Goal: Information Seeking & Learning: Learn about a topic

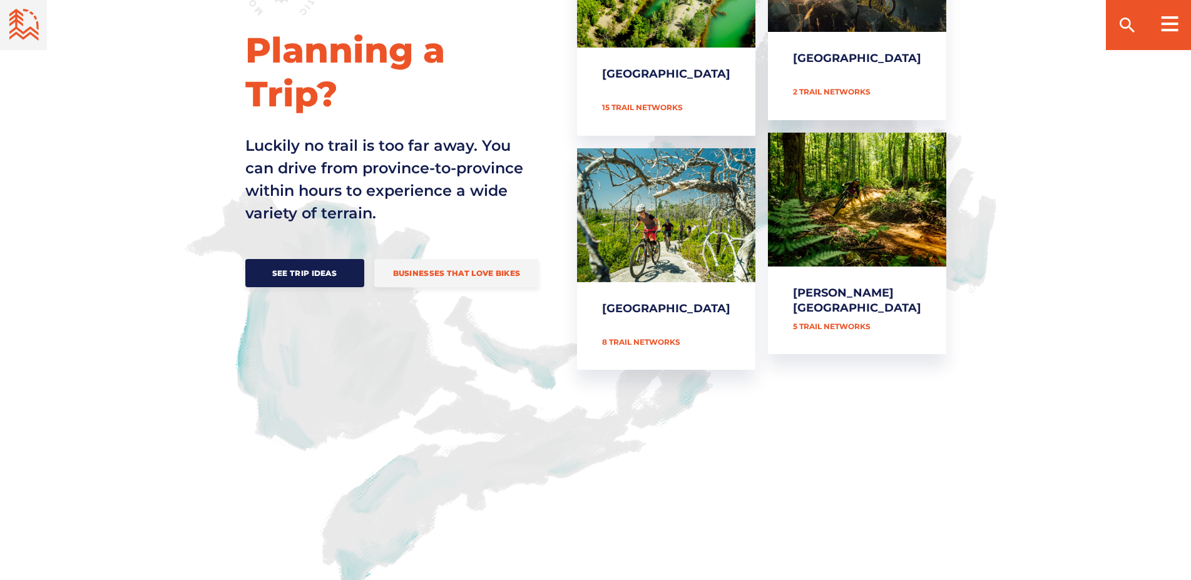
scroll to position [511, 0]
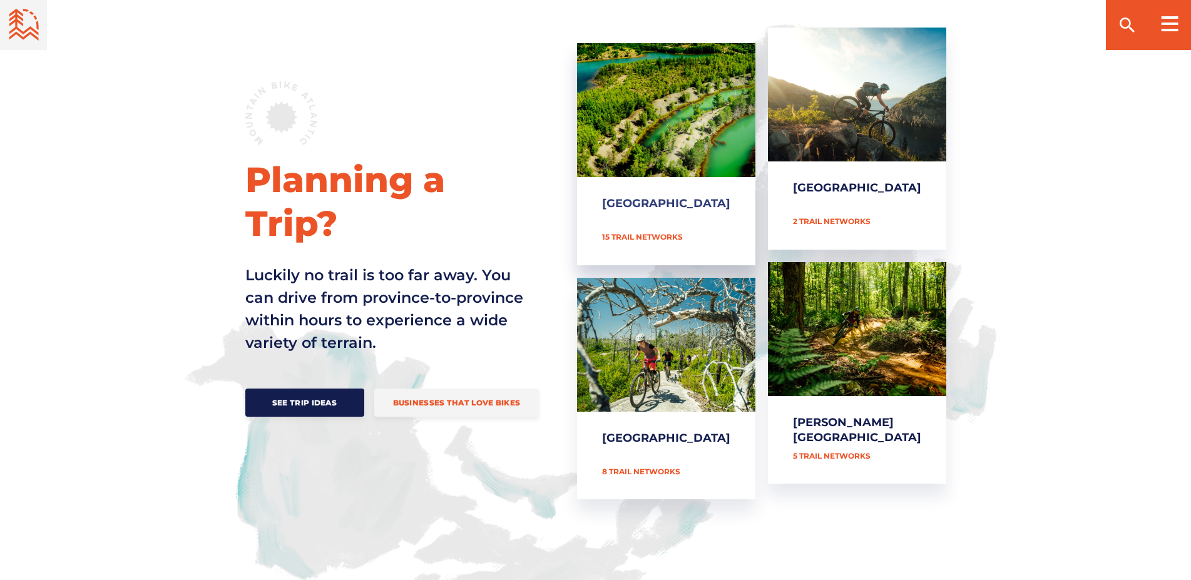
click at [697, 198] on link "[GEOGRAPHIC_DATA]" at bounding box center [666, 154] width 178 height 222
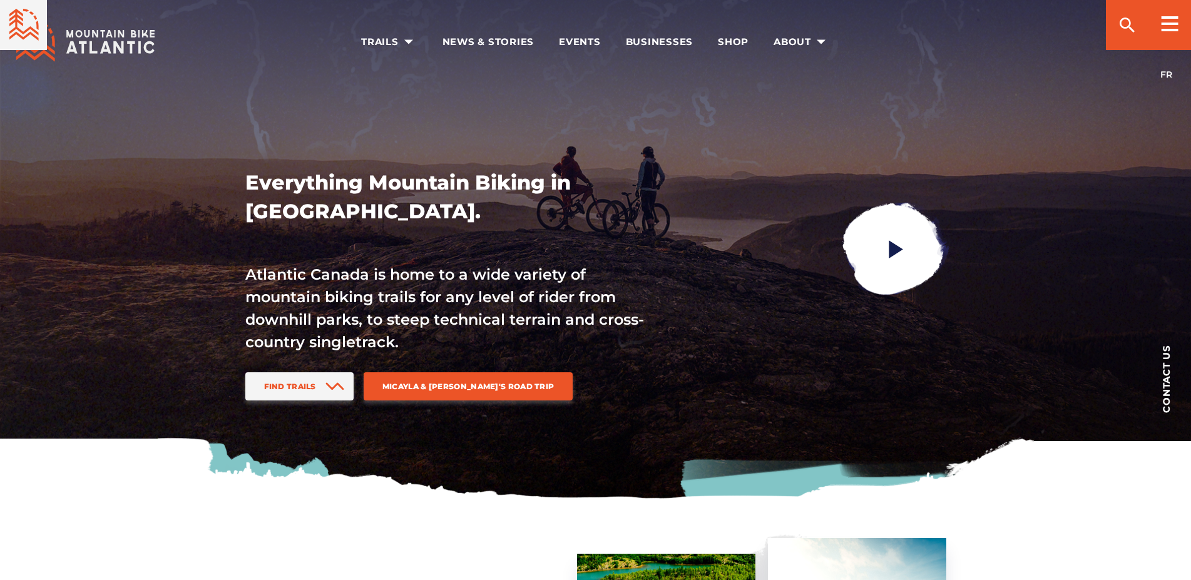
scroll to position [511, 0]
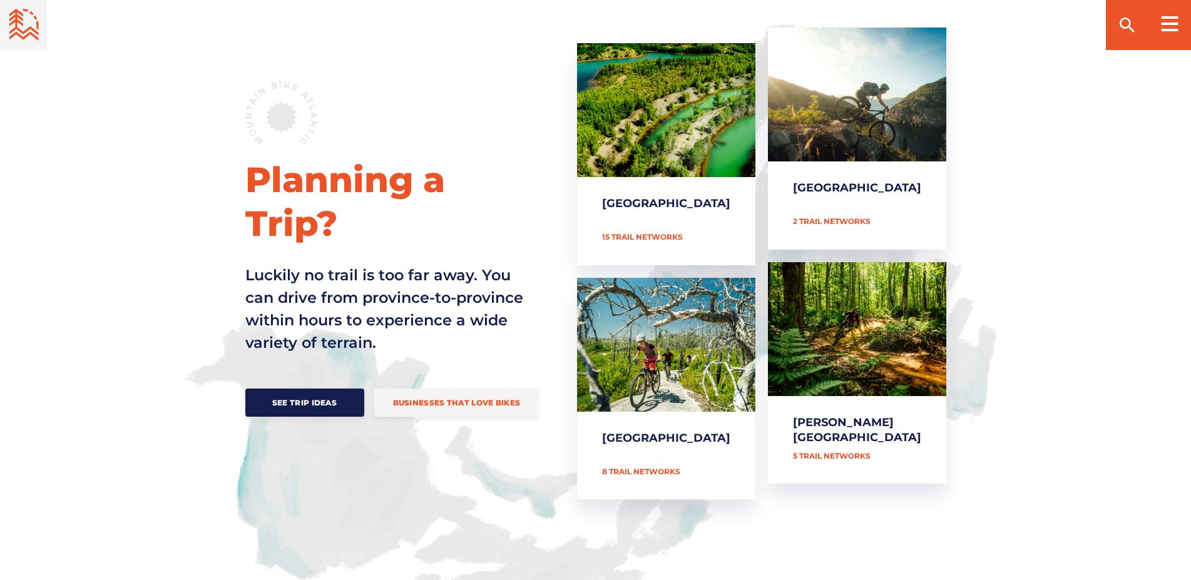
click at [843, 179] on link "[GEOGRAPHIC_DATA]" at bounding box center [857, 139] width 178 height 222
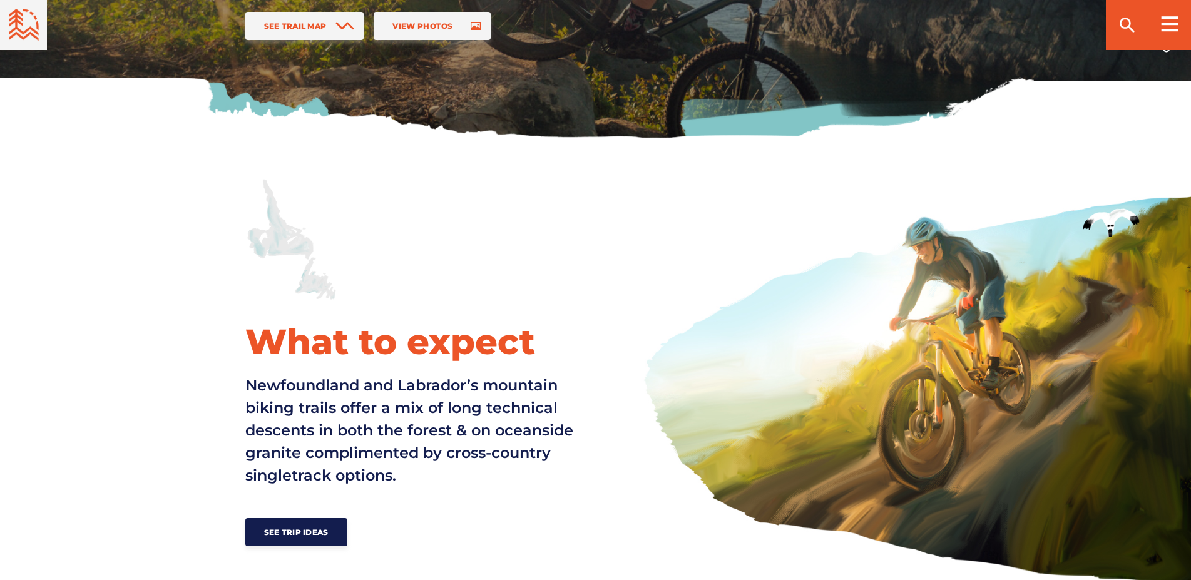
scroll to position [192, 0]
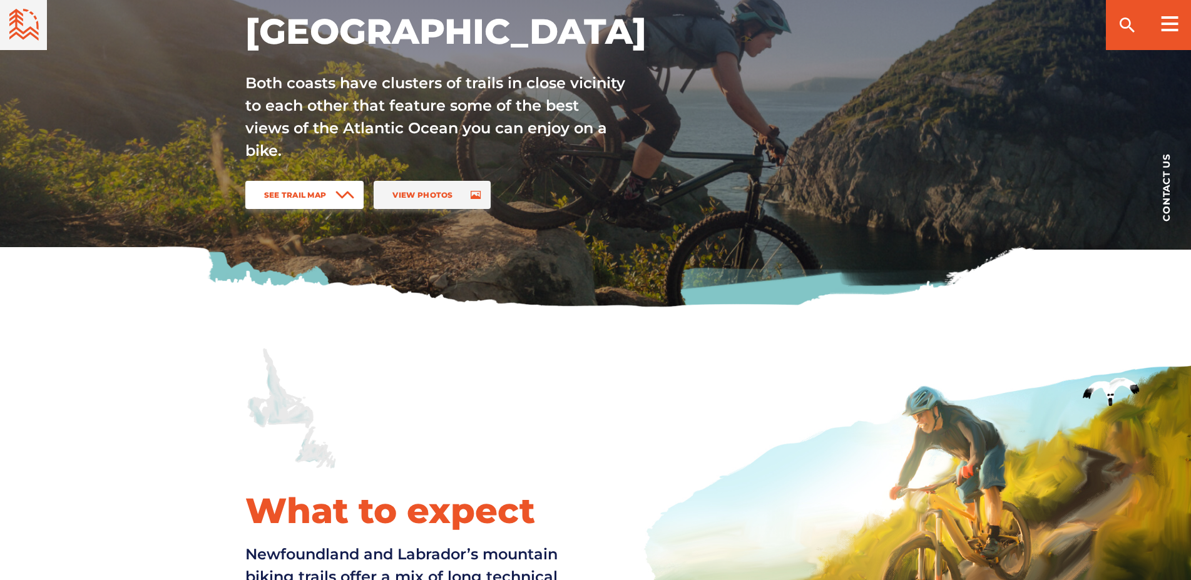
click at [317, 194] on span "See Trail Map" at bounding box center [295, 194] width 63 height 9
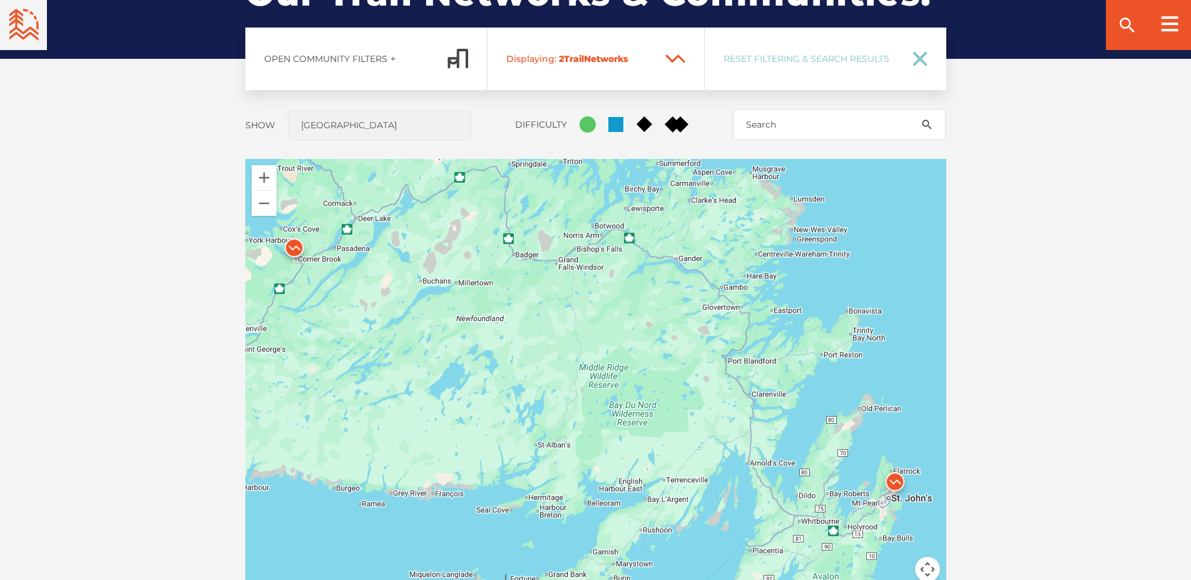
scroll to position [1009, 0]
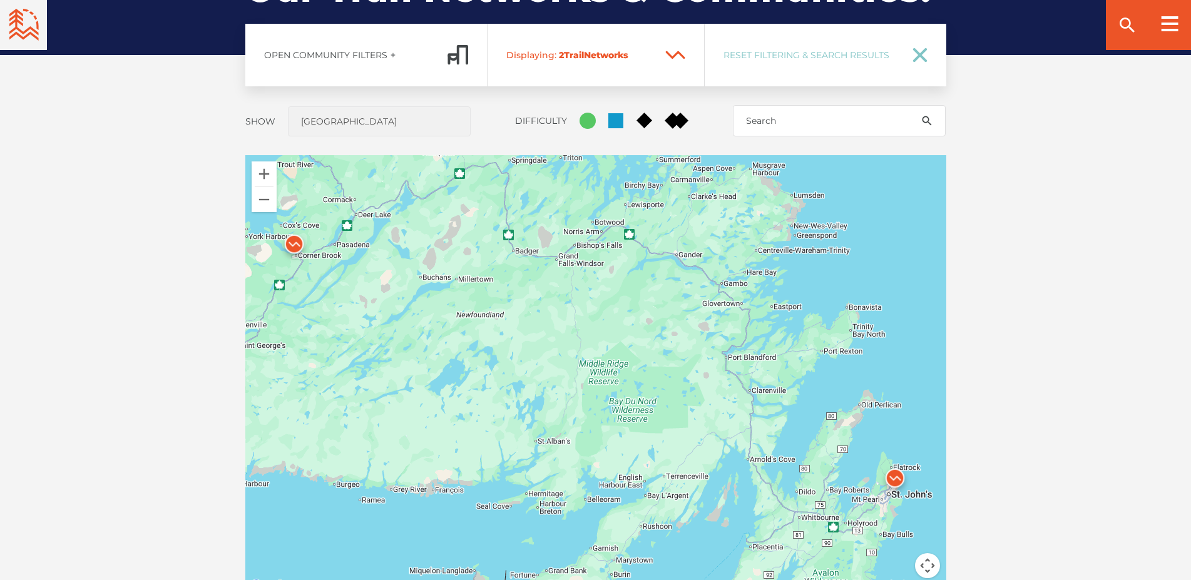
click at [900, 487] on img at bounding box center [895, 482] width 38 height 38
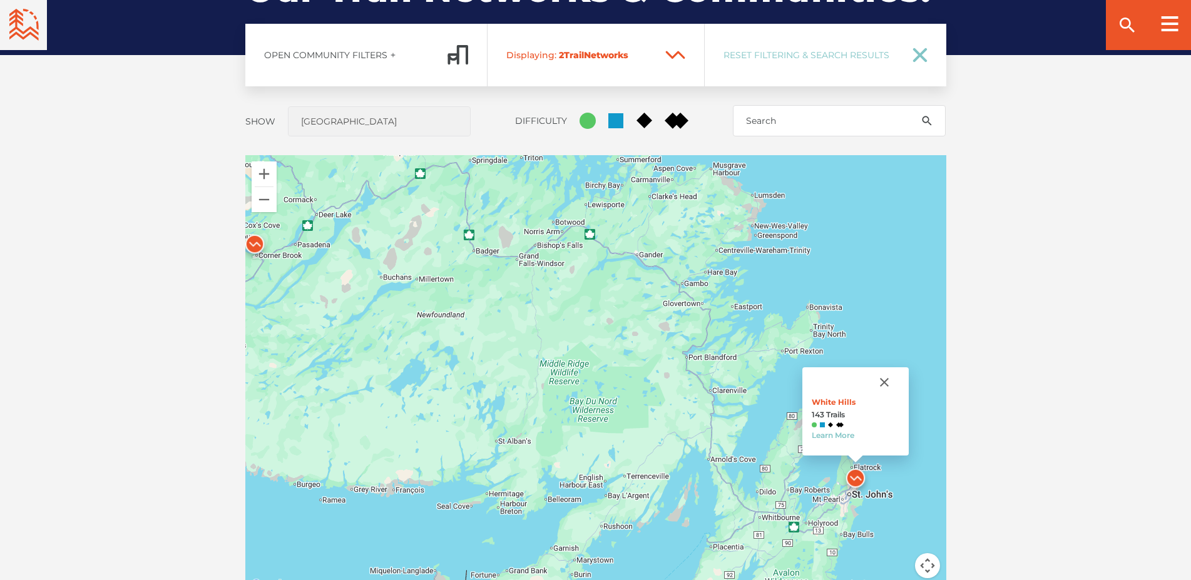
click at [257, 242] on img at bounding box center [255, 248] width 38 height 38
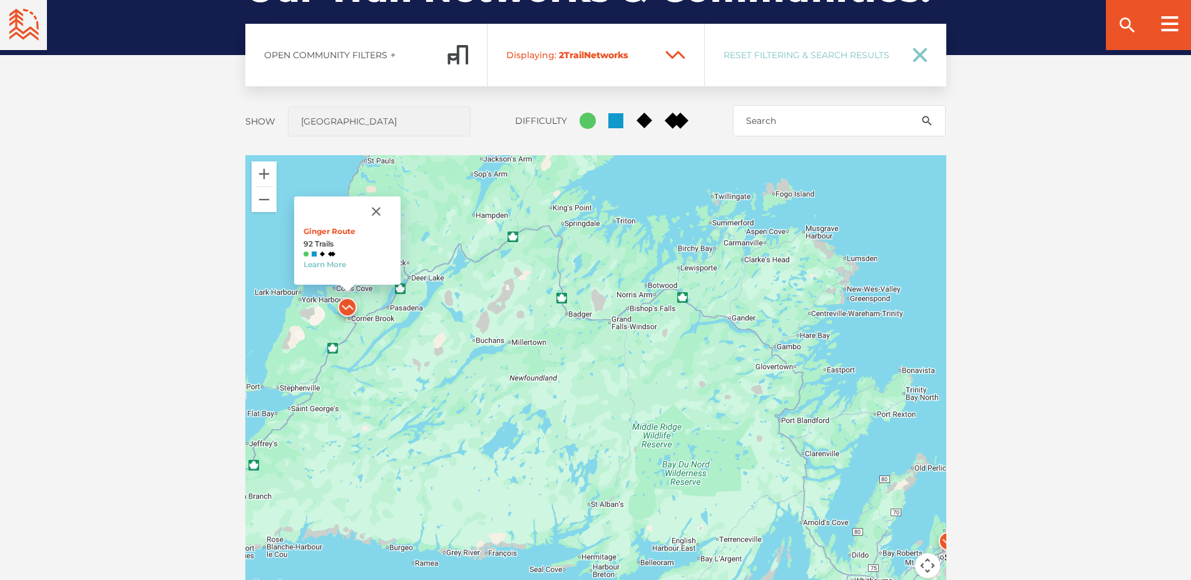
drag, startPoint x: 456, startPoint y: 279, endPoint x: 465, endPoint y: 282, distance: 8.5
click at [465, 282] on div "Ginger Route 92 Trails Learn More" at bounding box center [595, 374] width 701 height 438
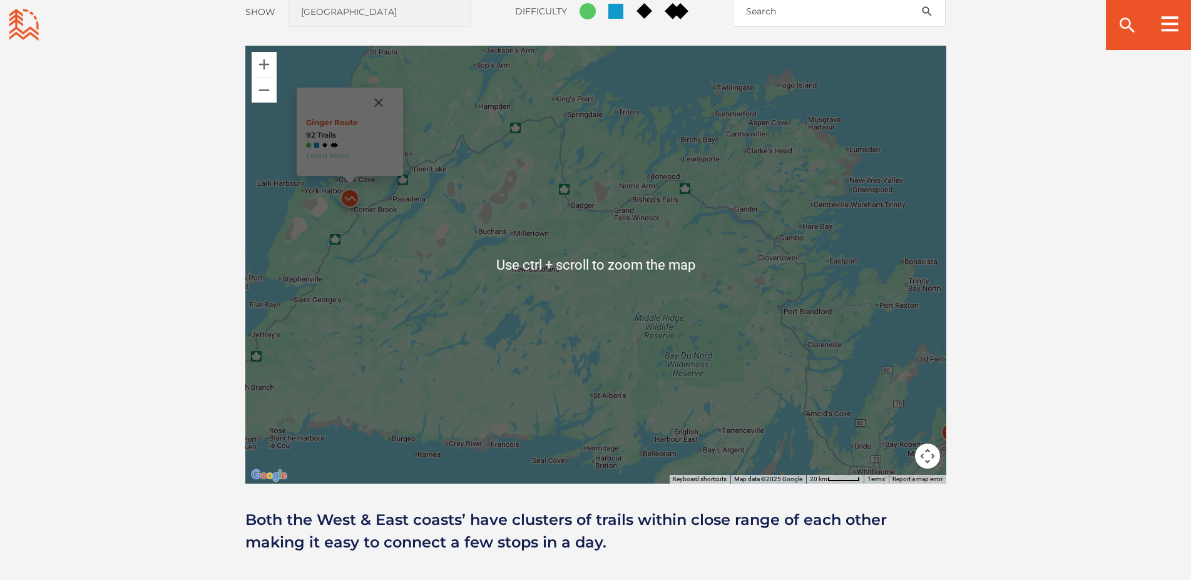
scroll to position [1136, 0]
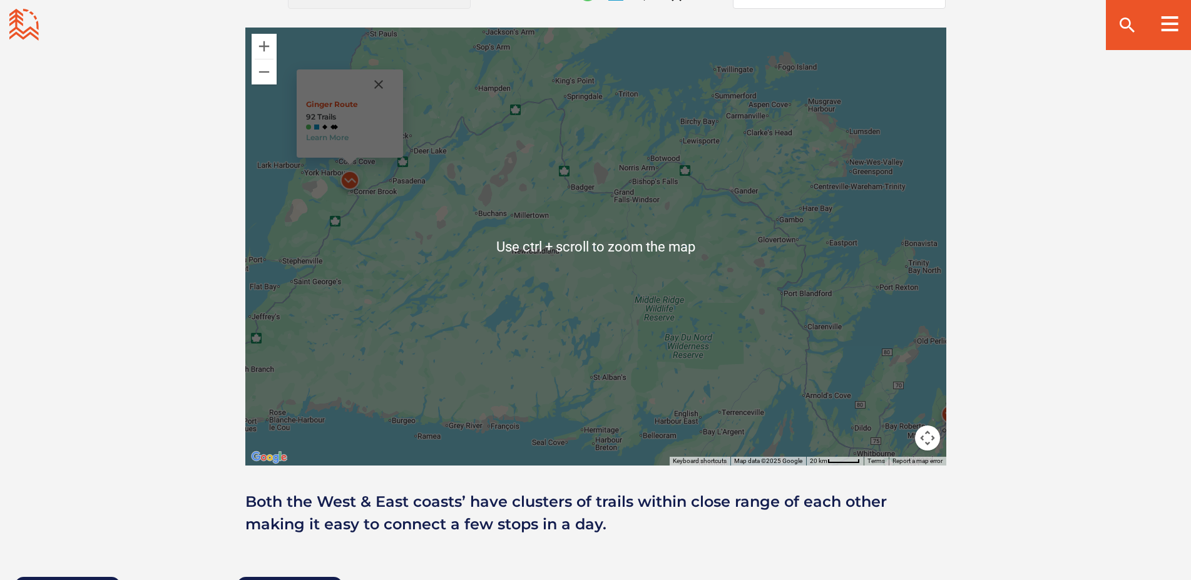
drag, startPoint x: 751, startPoint y: 344, endPoint x: 744, endPoint y: 342, distance: 7.9
click at [744, 342] on div "Ginger Route 92 Trails Learn More" at bounding box center [595, 247] width 701 height 438
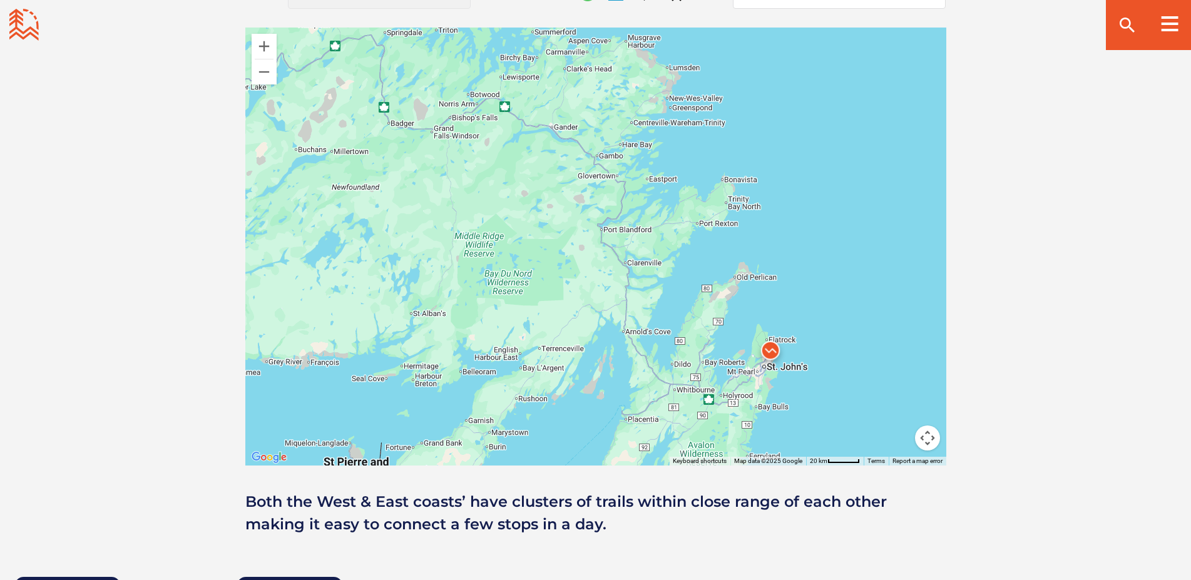
click at [761, 350] on img at bounding box center [771, 354] width 38 height 38
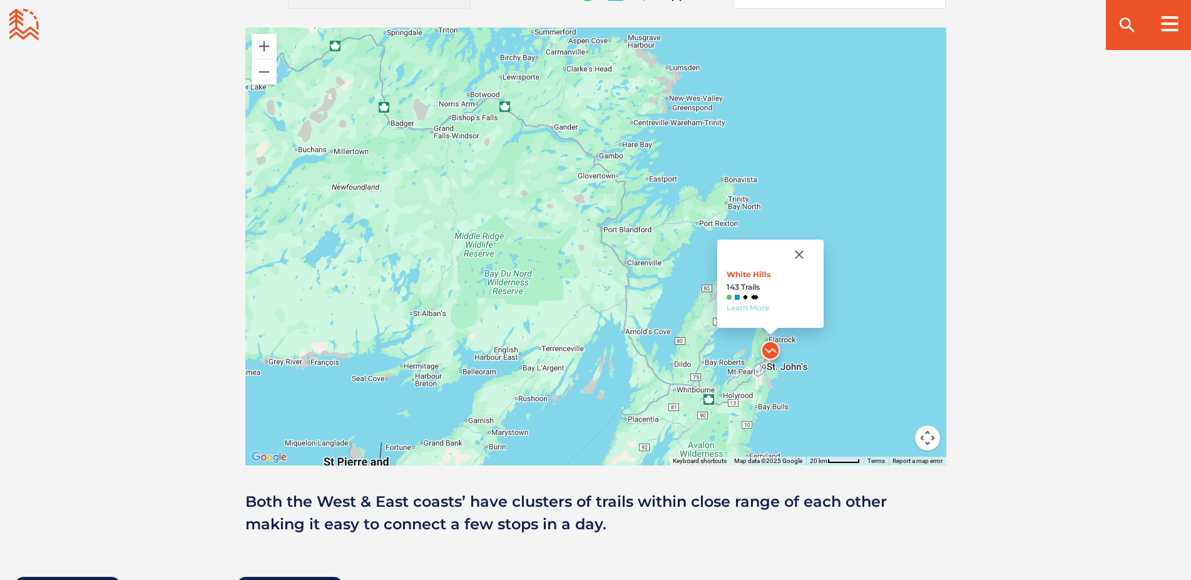
click at [746, 308] on link "Learn More" at bounding box center [748, 307] width 43 height 9
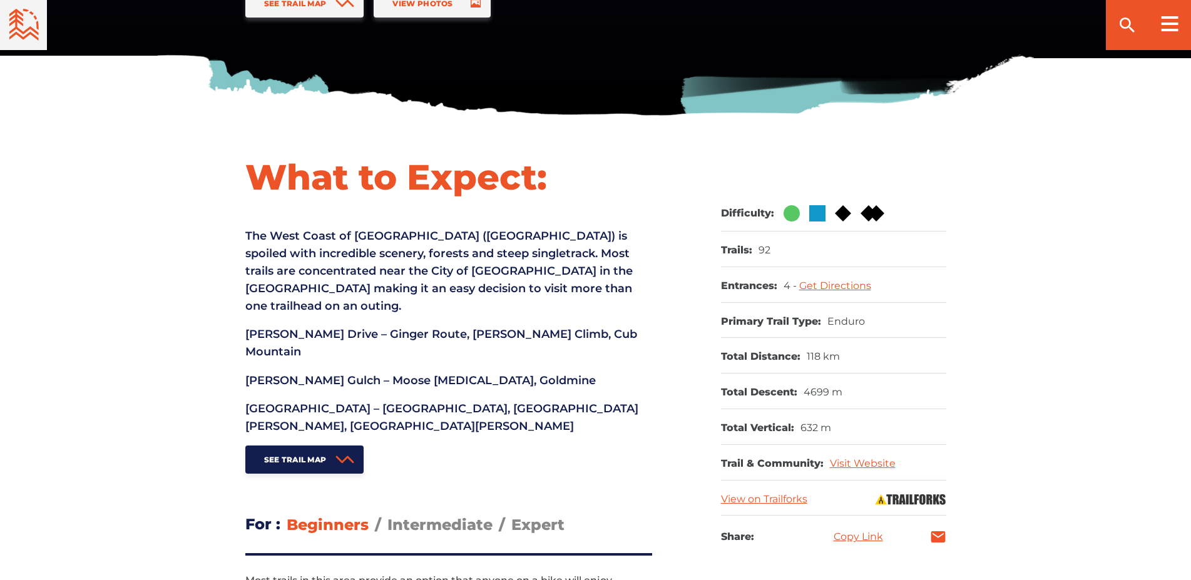
scroll to position [64, 0]
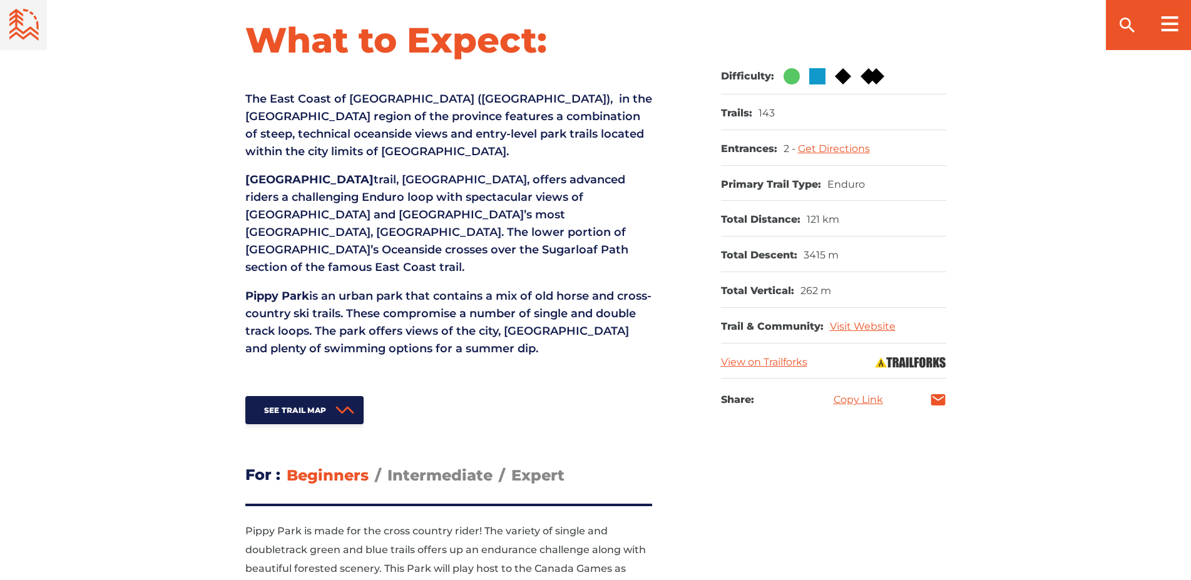
scroll to position [511, 0]
